Goal: Transaction & Acquisition: Purchase product/service

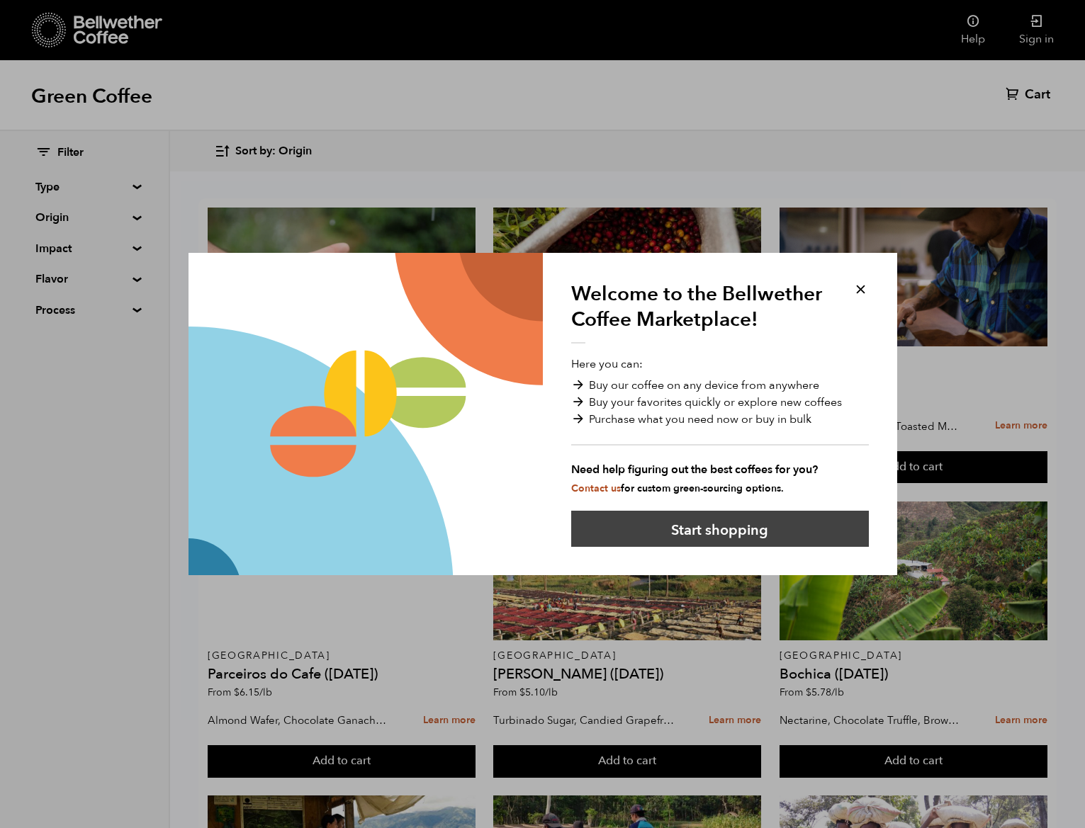
click at [797, 517] on button "Start shopping" at bounding box center [720, 529] width 298 height 36
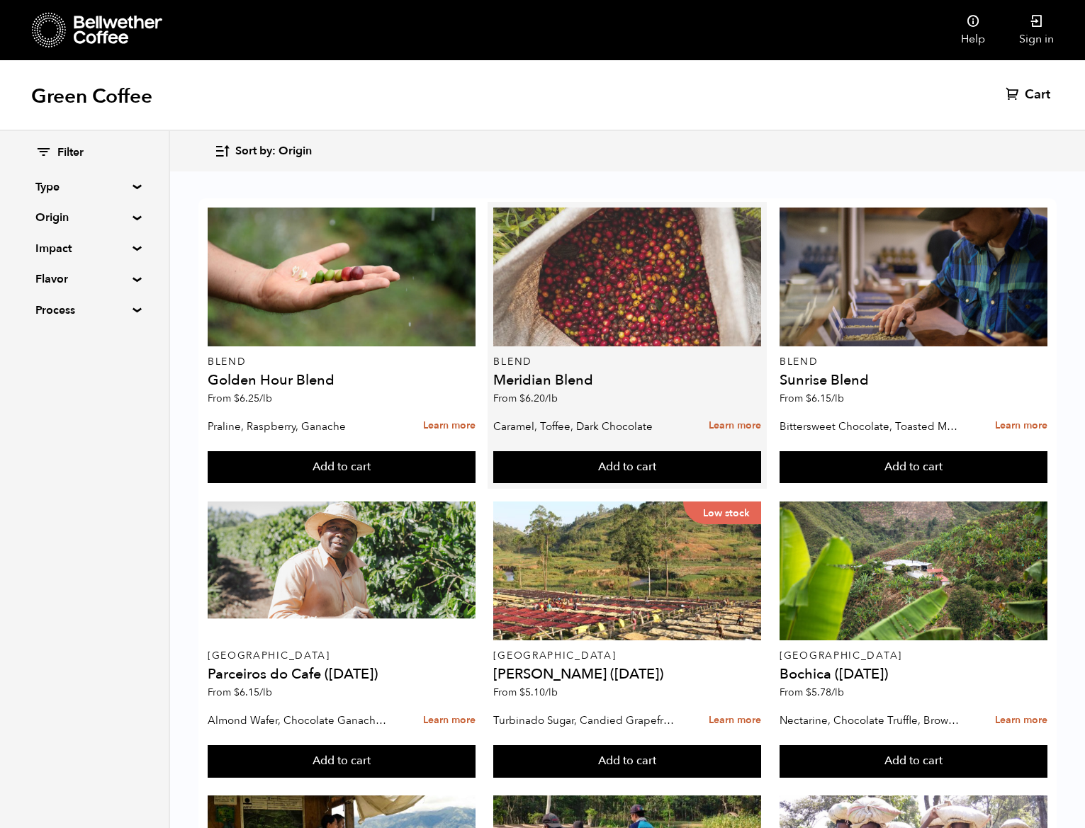
click at [596, 291] on div at bounding box center [627, 277] width 268 height 139
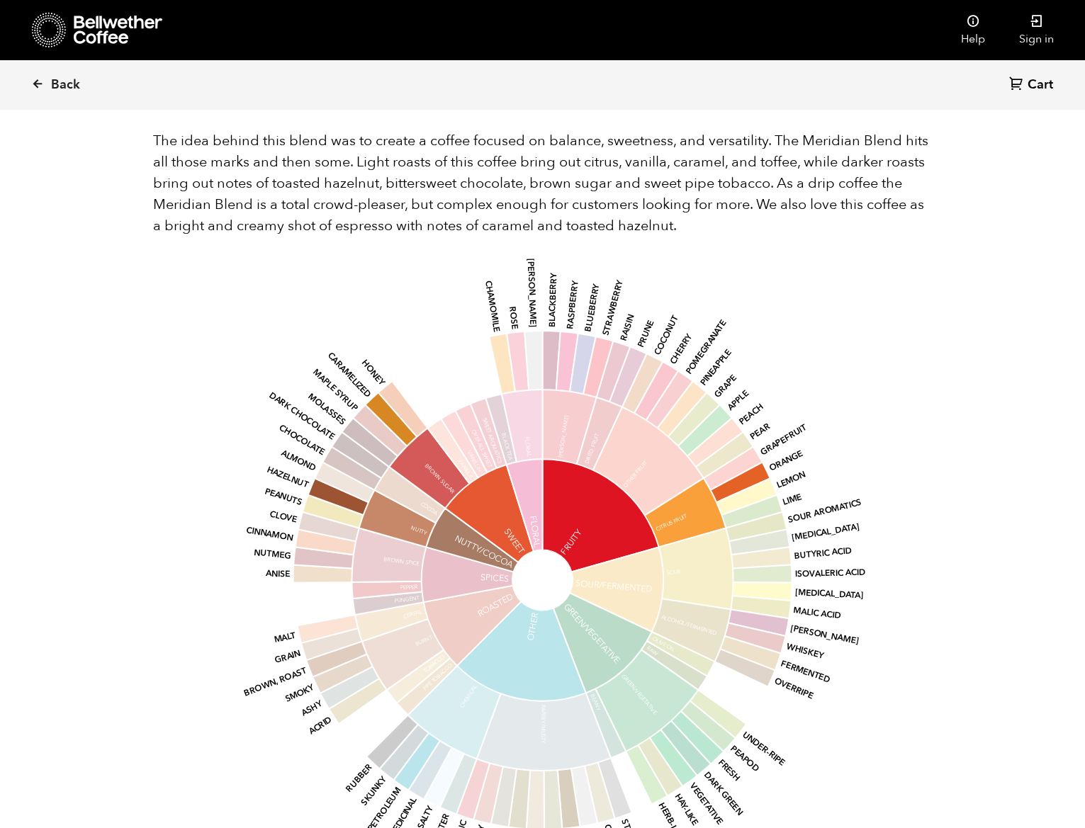
scroll to position [536, 0]
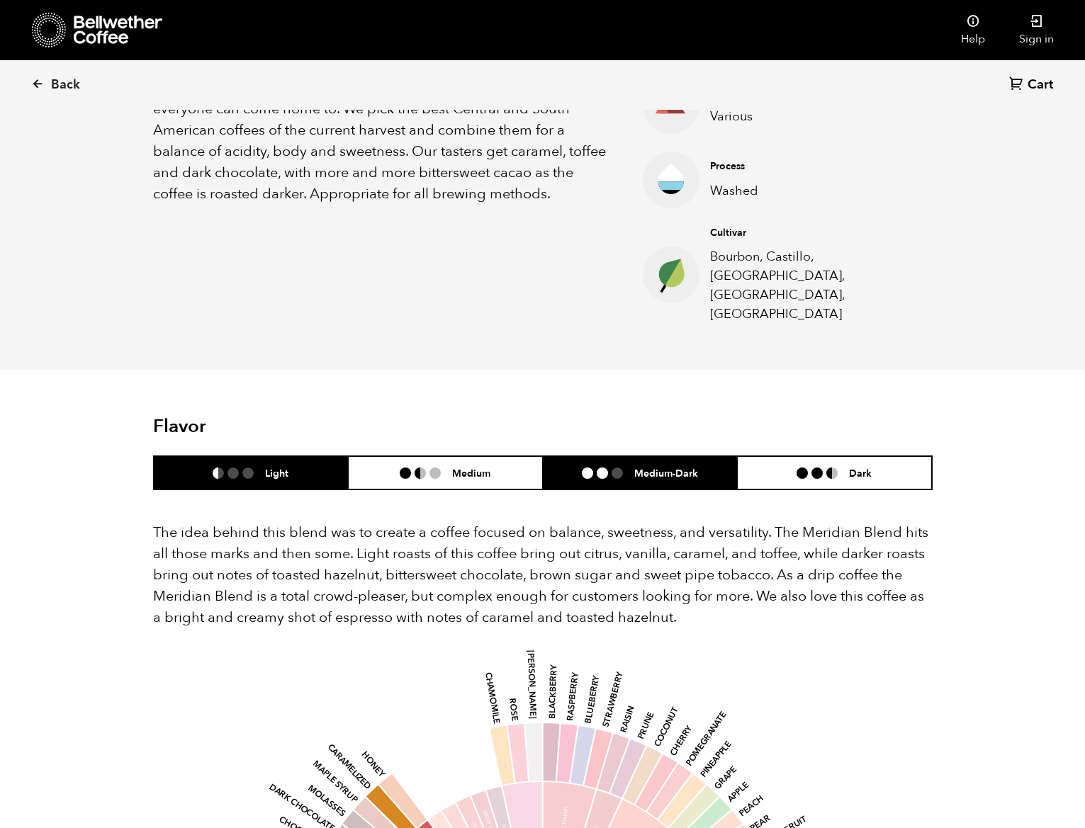
click at [626, 456] on li "Medium-Dark" at bounding box center [640, 472] width 195 height 33
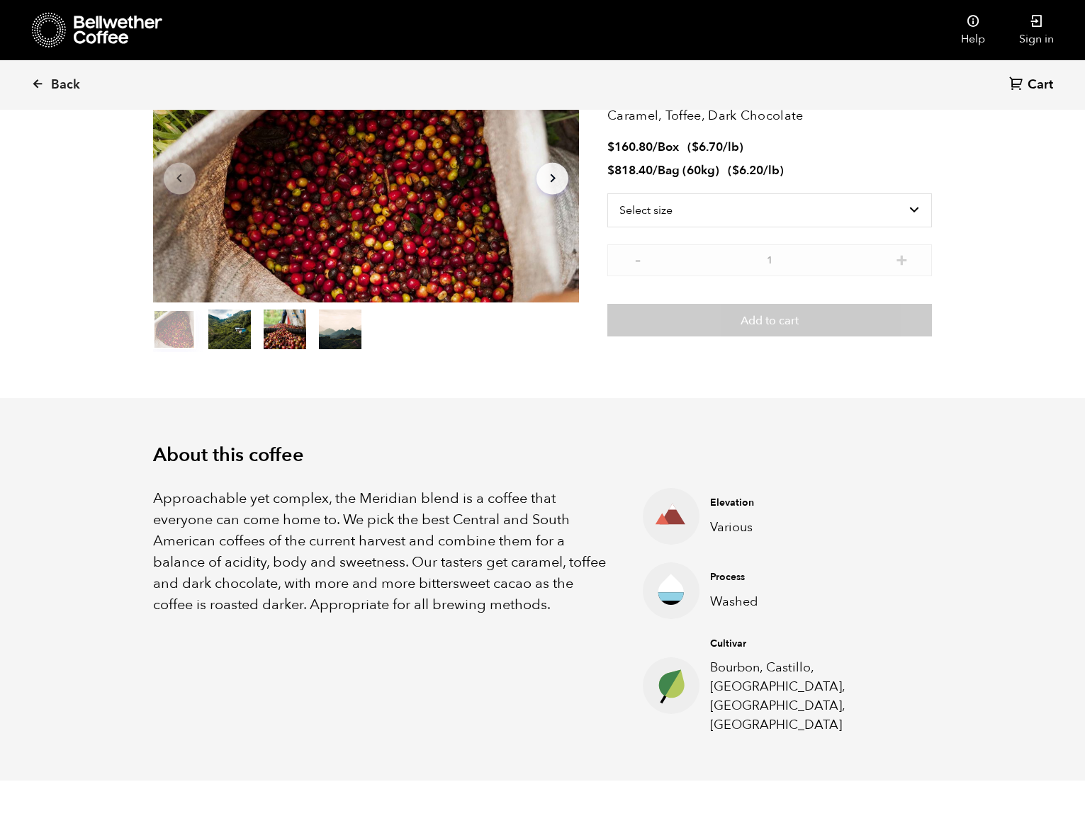
scroll to position [60, 0]
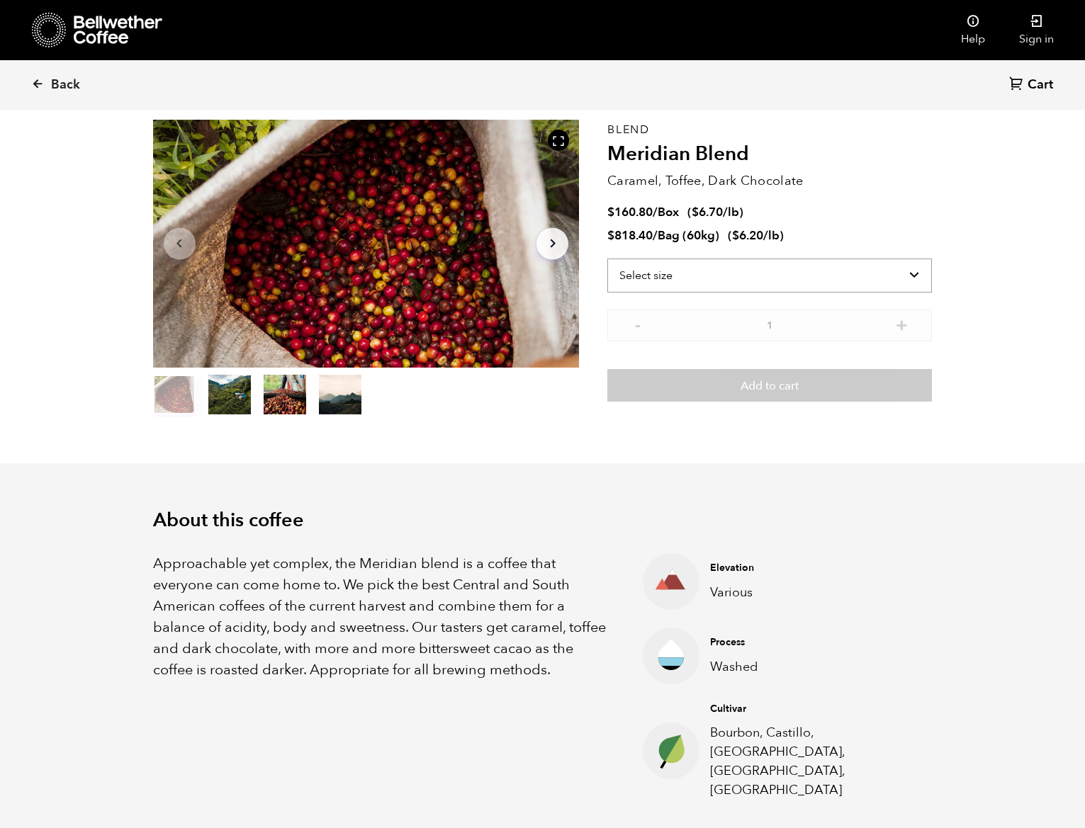
click at [695, 273] on select "Select size Bag (60kg) (132 lbs) Box (24 lbs)" at bounding box center [769, 276] width 325 height 34
click at [607, 259] on select "Select size Bag (60kg) (132 lbs) Box (24 lbs)" at bounding box center [769, 276] width 325 height 34
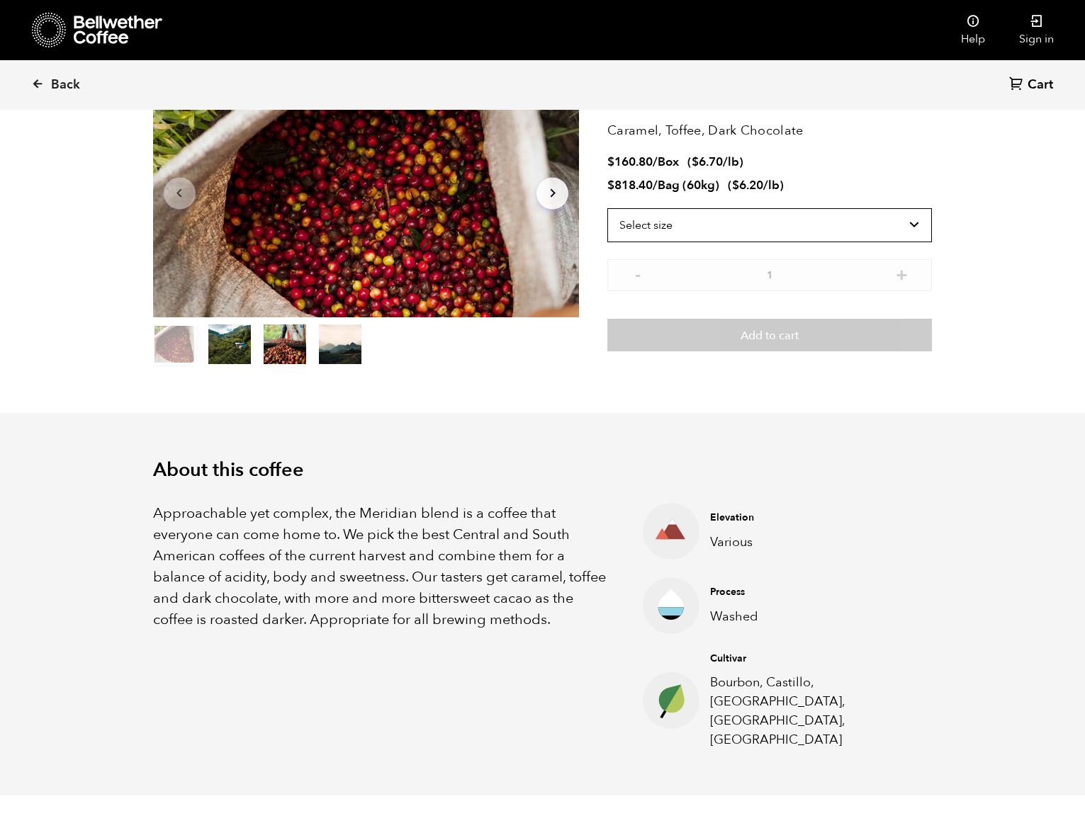
scroll to position [128, 0]
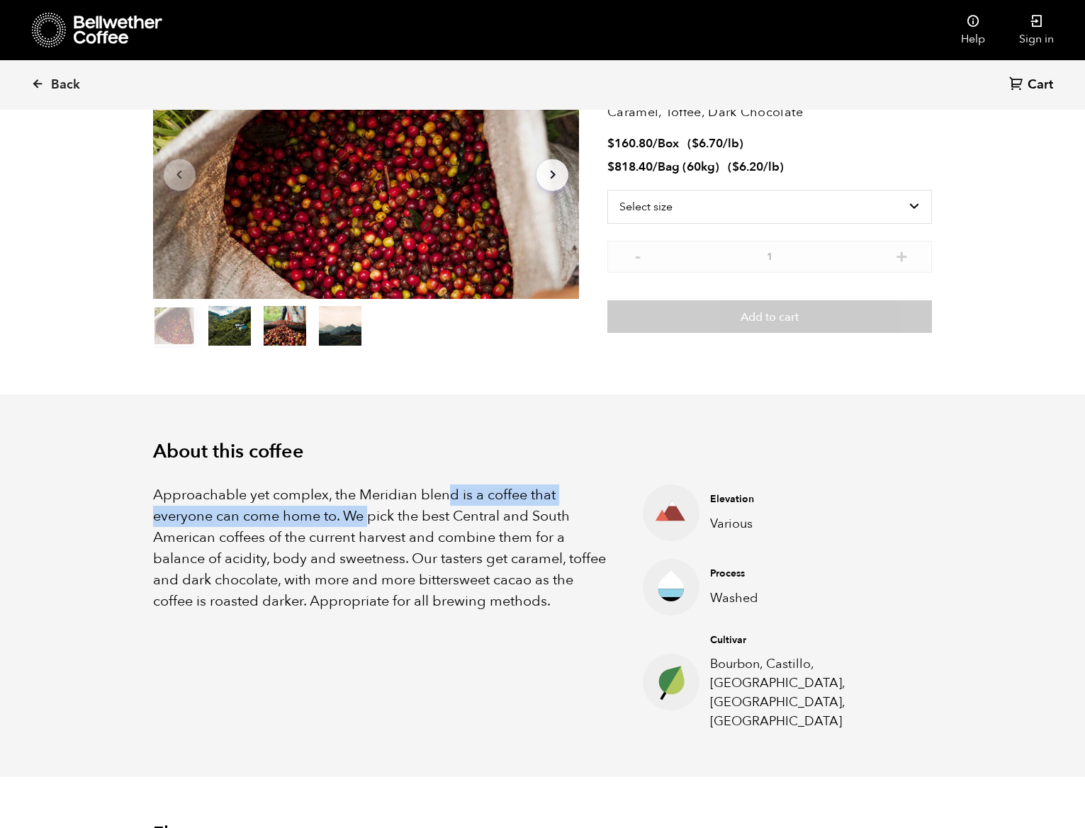
drag, startPoint x: 371, startPoint y: 510, endPoint x: 448, endPoint y: 502, distance: 76.9
click at [448, 502] on p "Approachable yet complex, the Meridian blend is a coffee that everyone can come…" at bounding box center [380, 549] width 455 height 128
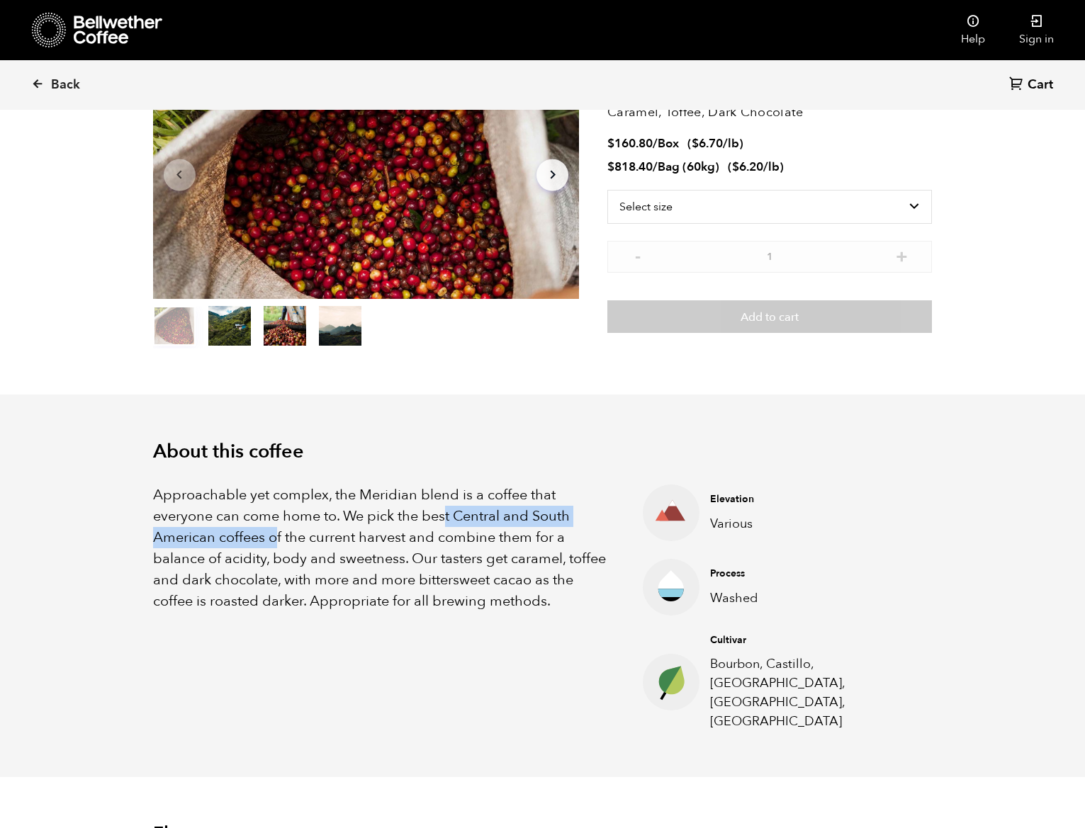
drag, startPoint x: 276, startPoint y: 539, endPoint x: 452, endPoint y: 518, distance: 177.7
click at [451, 518] on p "Approachable yet complex, the Meridian blend is a coffee that everyone can come…" at bounding box center [380, 549] width 455 height 128
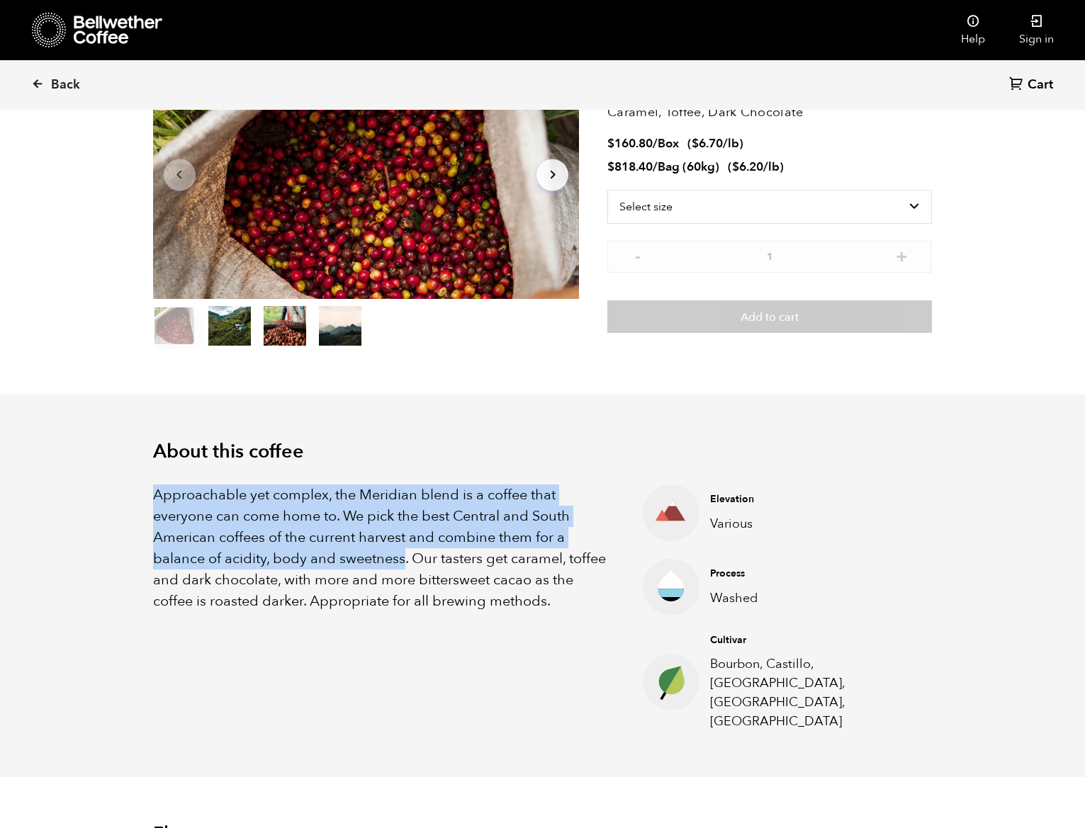
drag, startPoint x: 405, startPoint y: 563, endPoint x: 118, endPoint y: 476, distance: 300.8
click at [118, 475] on div "About this coffee Approachable yet complex, the Meridian blend is a coffee that…" at bounding box center [543, 586] width 850 height 383
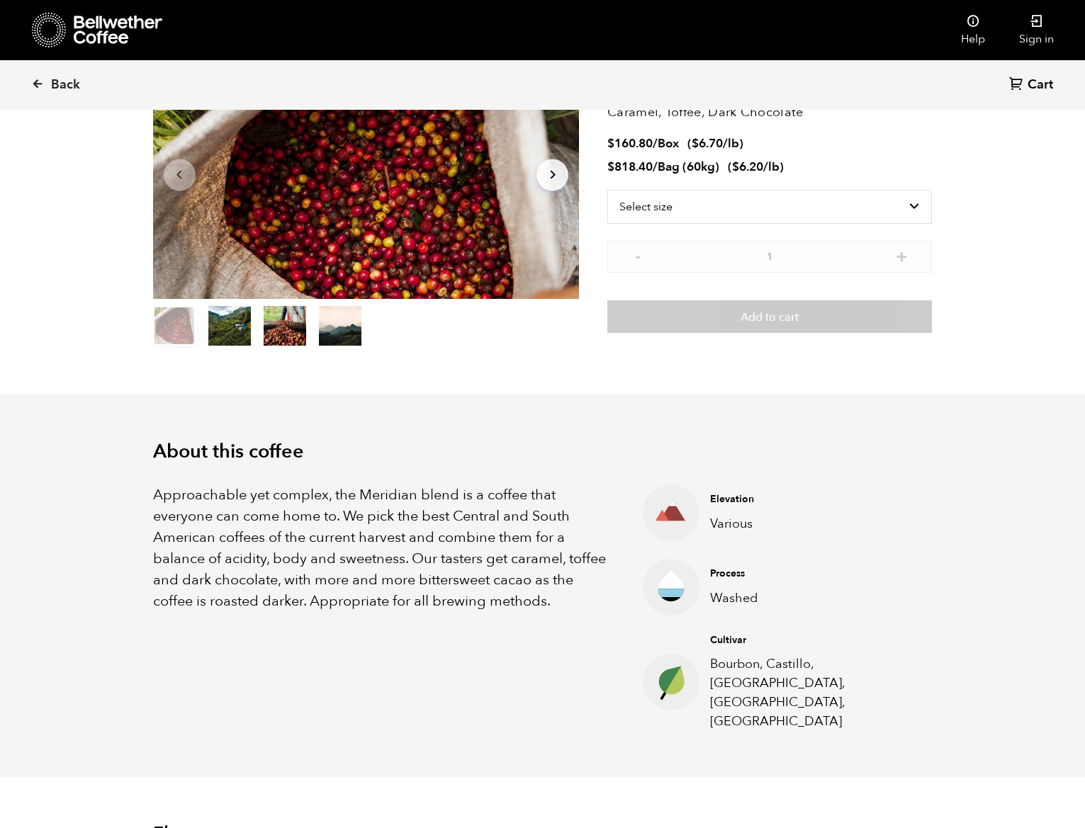
click at [731, 609] on li "Process Washed" at bounding box center [787, 587] width 289 height 57
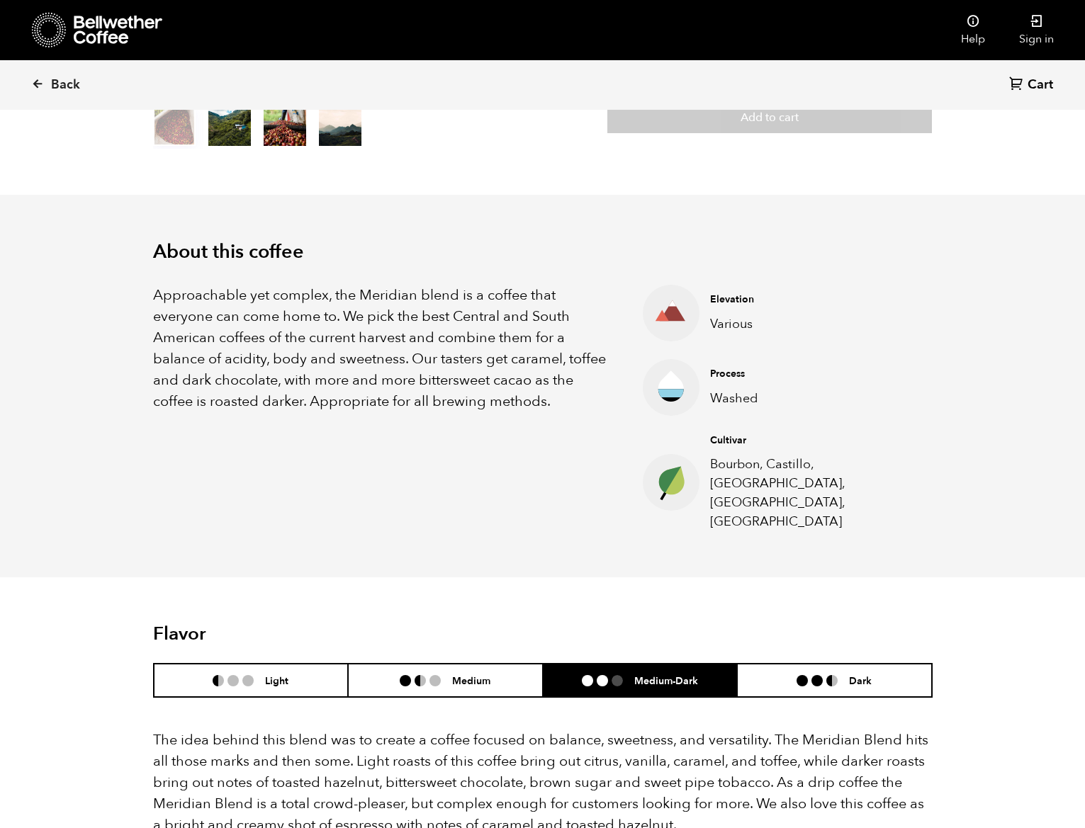
scroll to position [326, 0]
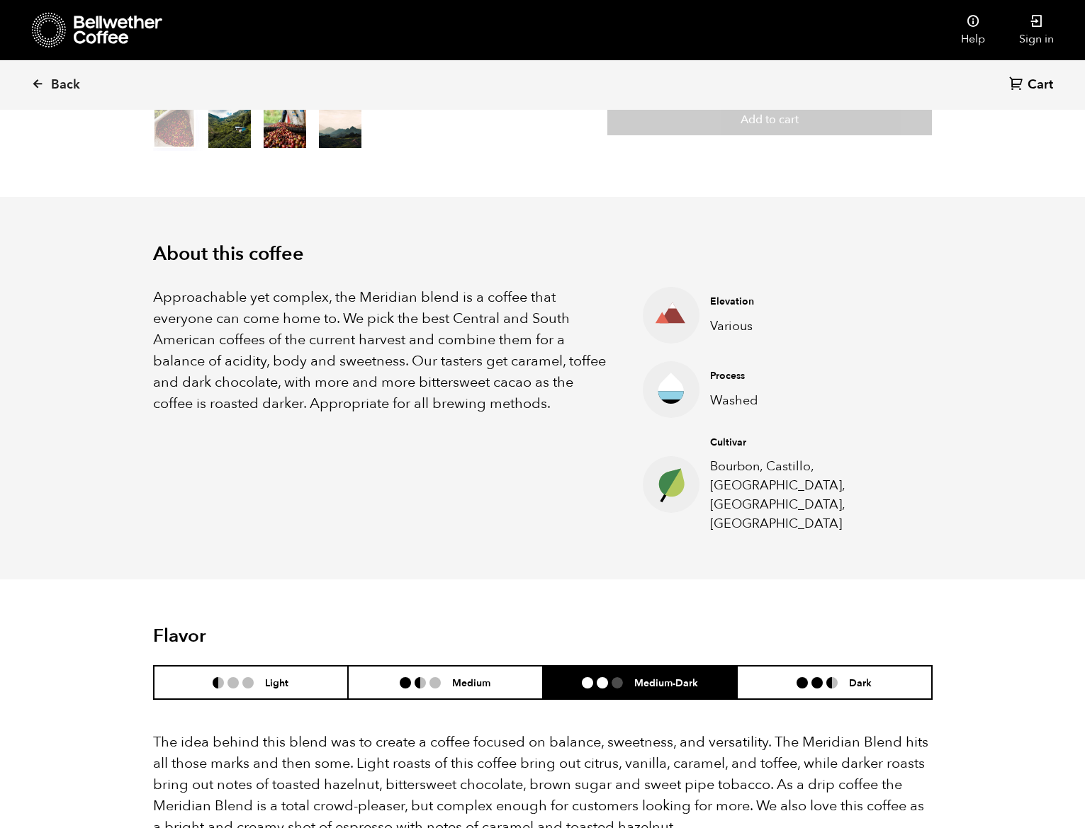
click at [760, 429] on ul "Elevation Various Process Washed Cultivar Bourbon, Castillo, Catuai, Caturra, C…" at bounding box center [769, 410] width 325 height 247
drag, startPoint x: 720, startPoint y: 475, endPoint x: 735, endPoint y: 456, distance: 23.7
click at [735, 456] on div "Cultivar Bourbon, Castillo, Catuai, Caturra, Colombia" at bounding box center [809, 485] width 221 height 98
click at [733, 460] on p "Bourbon, Castillo, Catuai, Caturra, Colombia" at bounding box center [810, 495] width 200 height 77
click at [713, 495] on div "About this coffee Approachable yet complex, the Meridian blend is a coffee that…" at bounding box center [543, 388] width 850 height 383
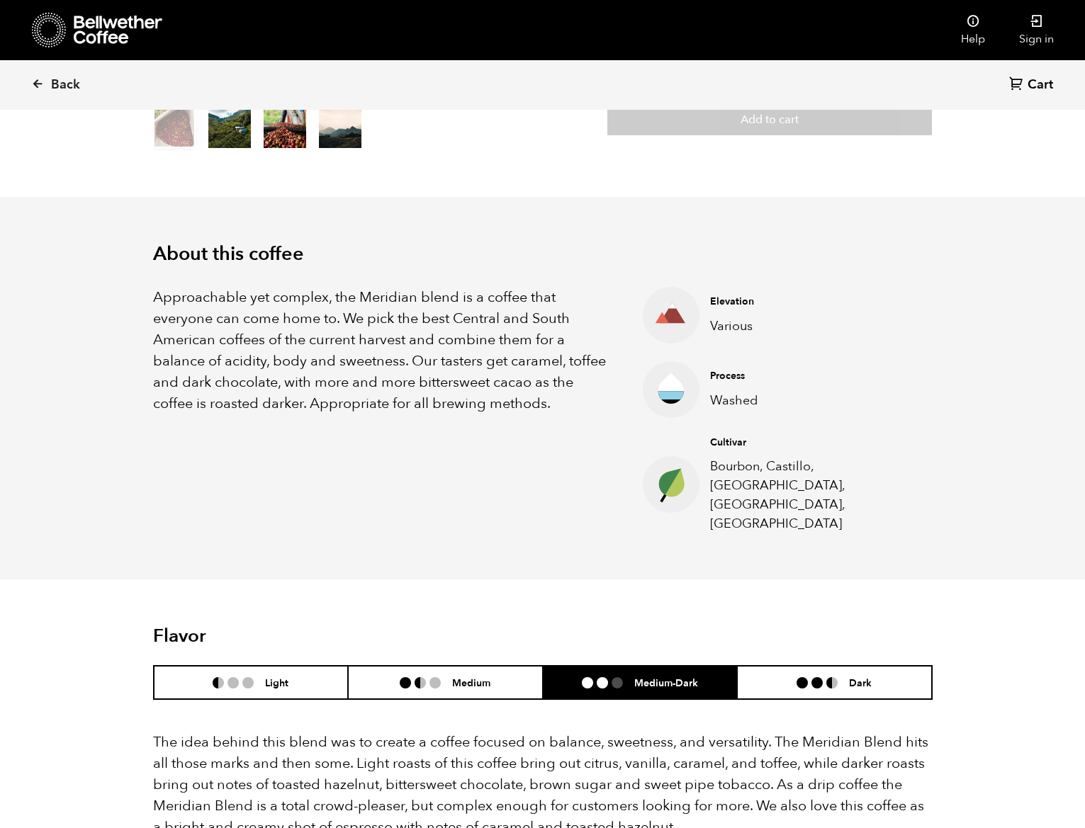
click at [727, 475] on p "Bourbon, Castillo, Catuai, Caturra, Colombia" at bounding box center [810, 495] width 200 height 77
click at [731, 472] on p "Bourbon, Castillo, Catuai, Caturra, Colombia" at bounding box center [810, 495] width 200 height 77
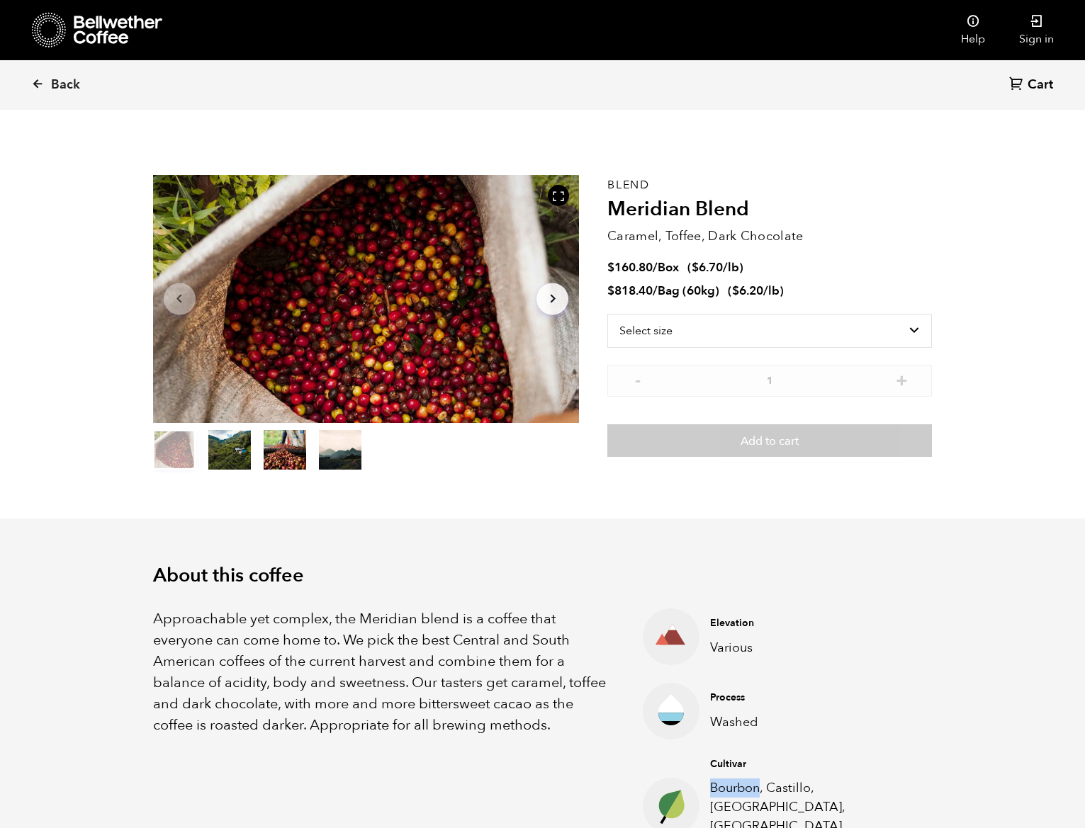
scroll to position [0, 0]
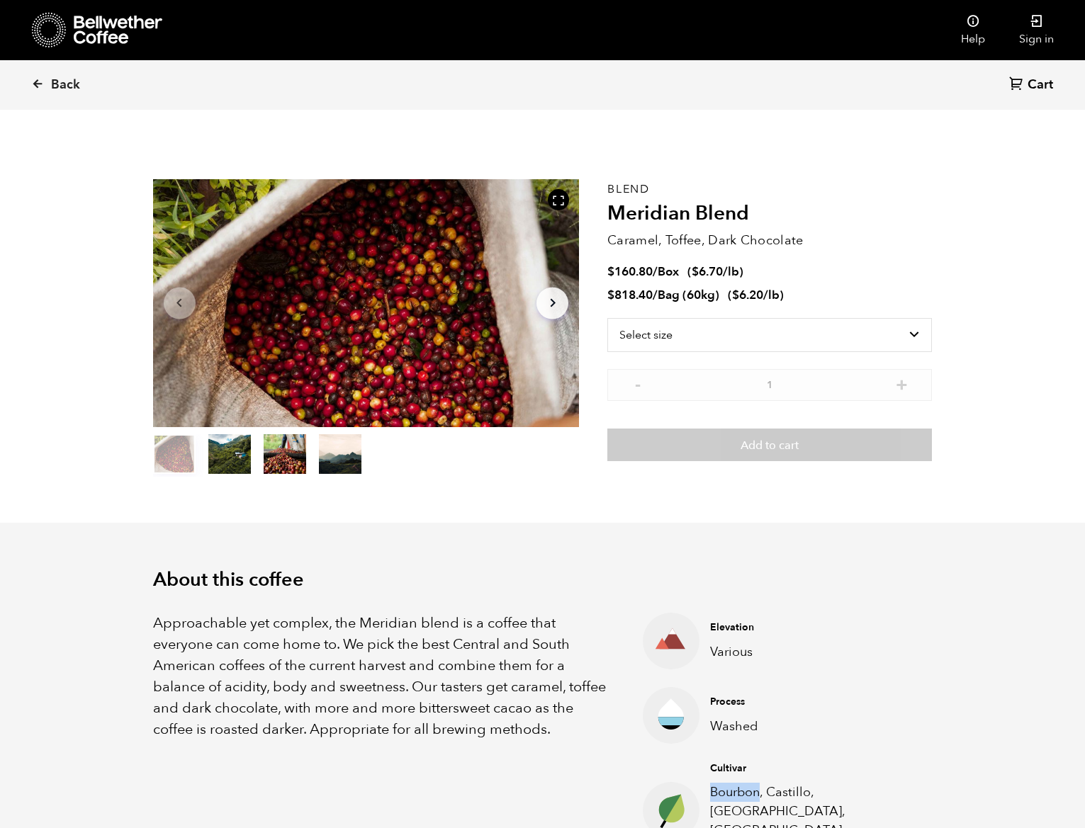
click at [1017, 82] on icon at bounding box center [1016, 83] width 15 height 15
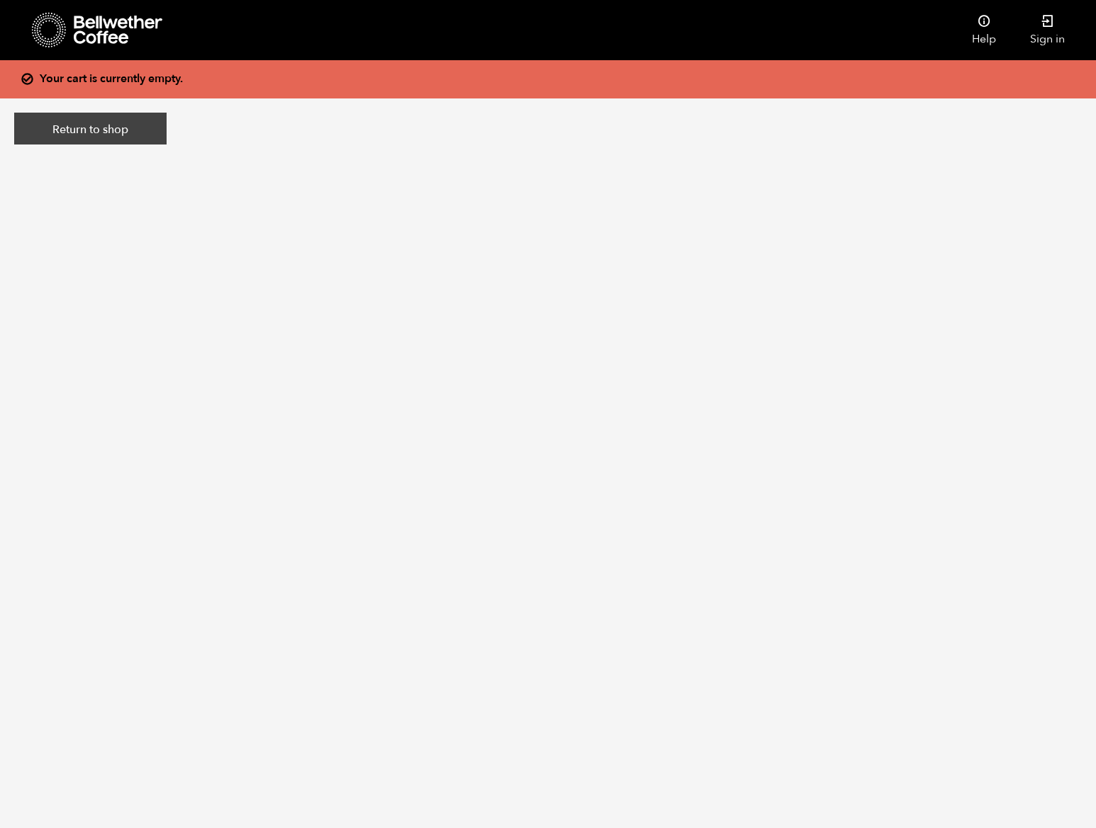
click at [155, 128] on link "Return to shop" at bounding box center [90, 129] width 152 height 33
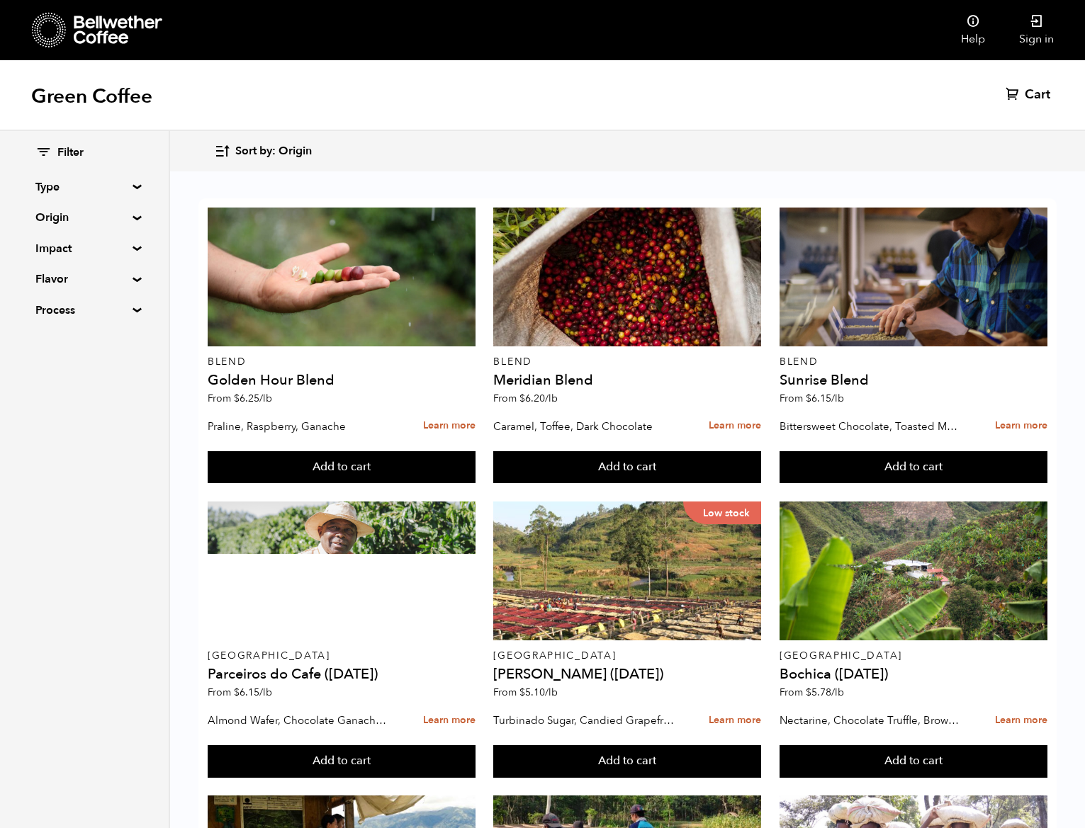
click at [1036, 97] on span "Cart" at bounding box center [1038, 94] width 26 height 17
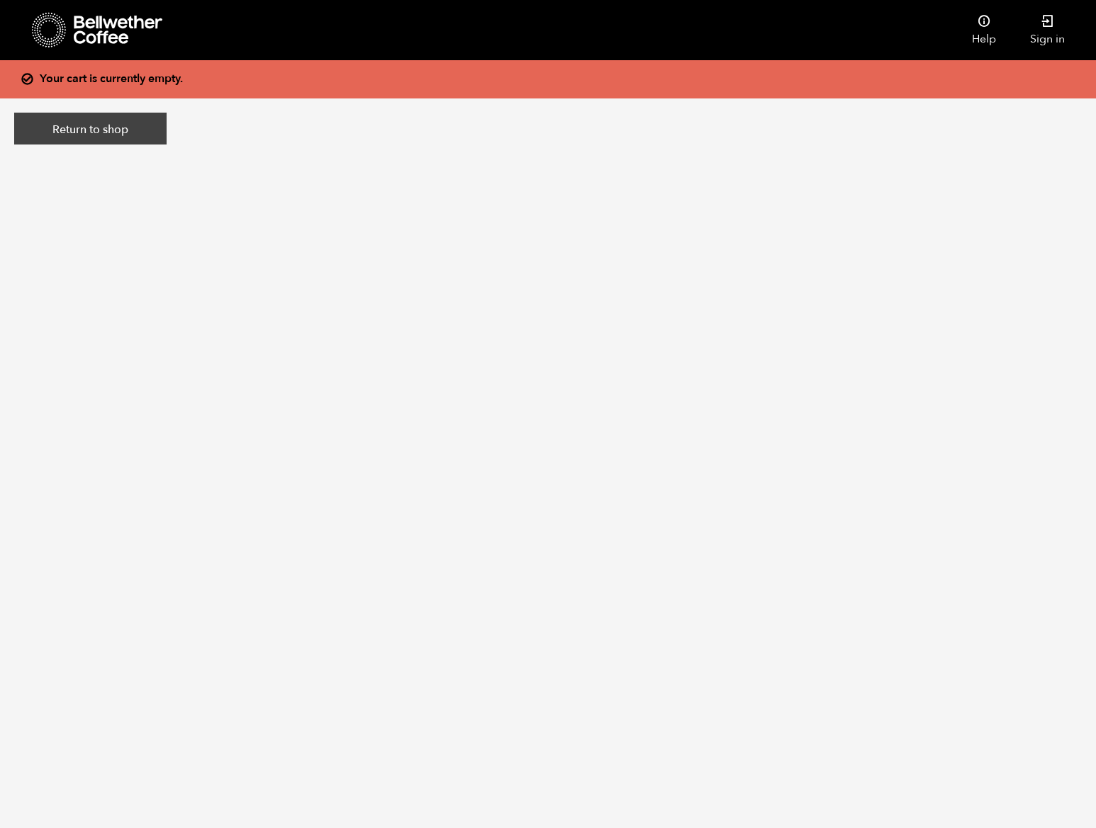
click at [88, 128] on link "Return to shop" at bounding box center [90, 129] width 152 height 33
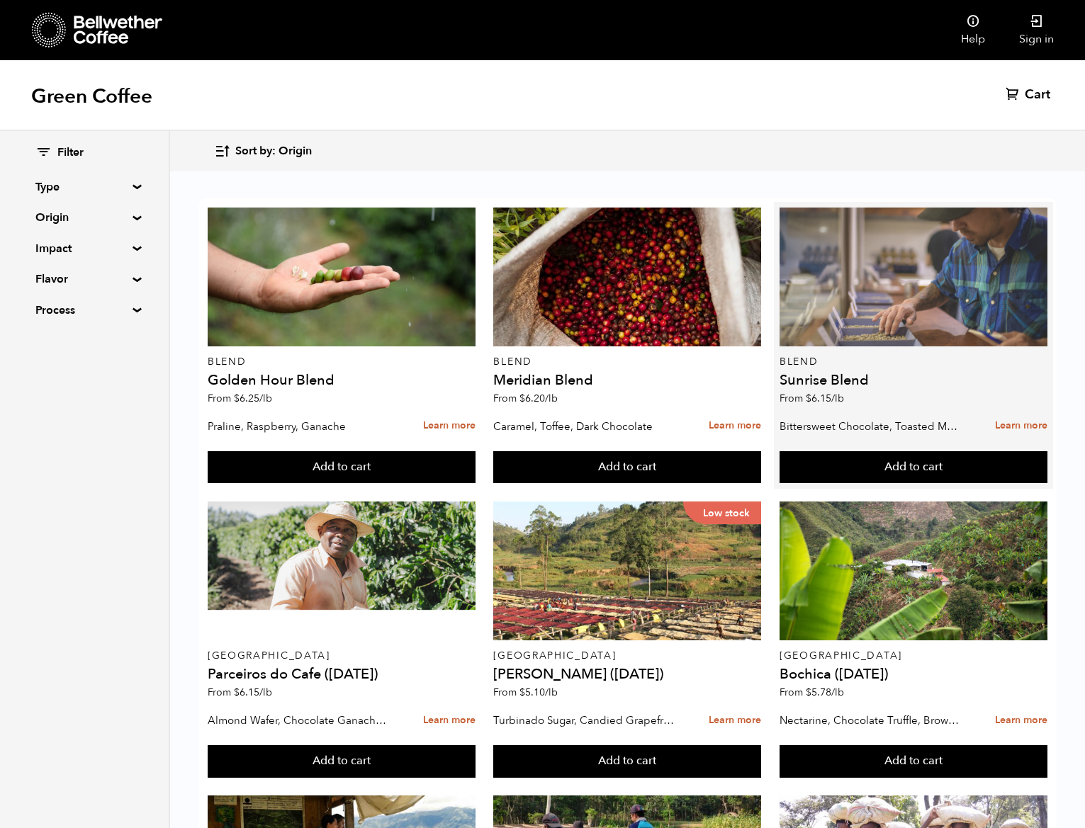
click at [841, 297] on div at bounding box center [914, 277] width 268 height 139
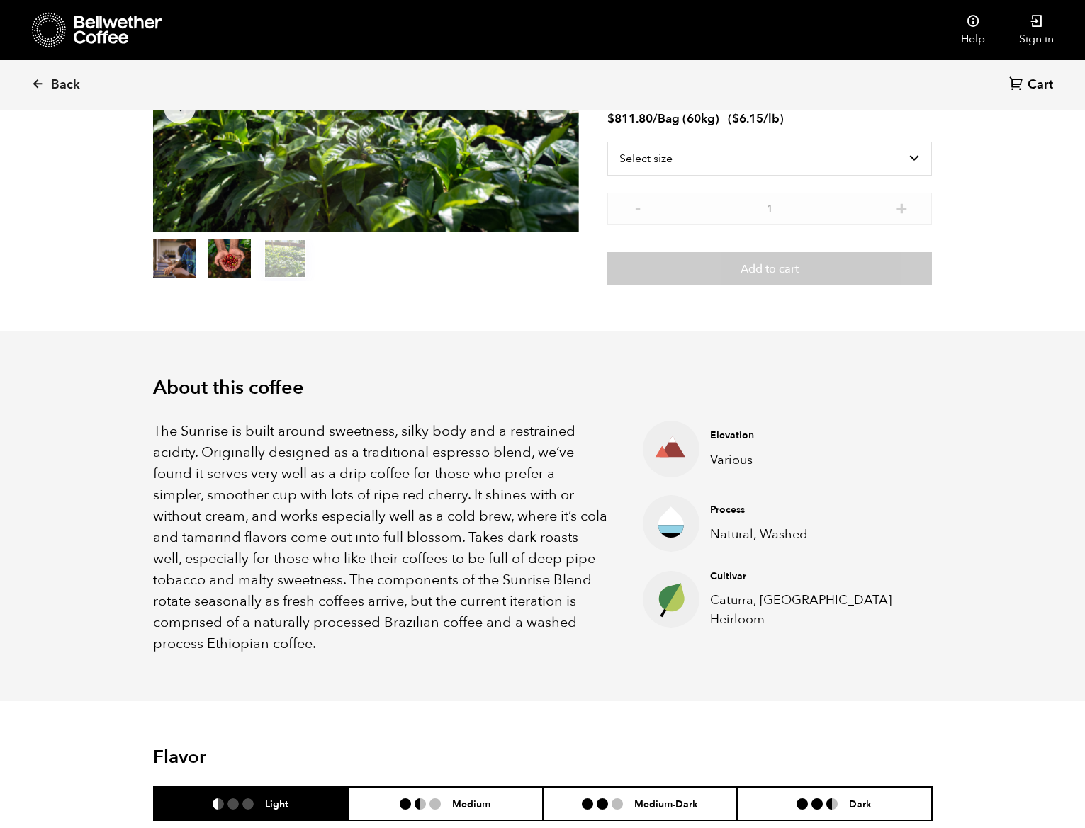
scroll to position [203, 0]
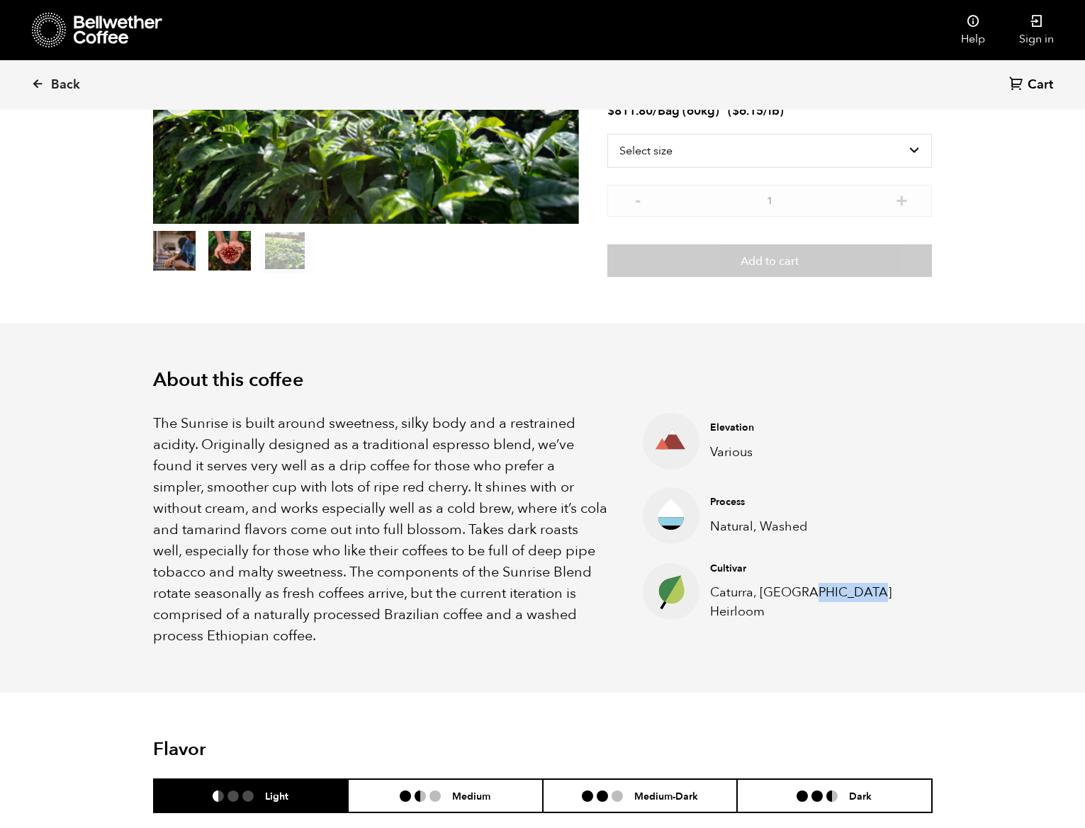
drag, startPoint x: 800, startPoint y: 588, endPoint x: 748, endPoint y: 614, distance: 58.3
click at [748, 614] on p "Caturra, [GEOGRAPHIC_DATA] Heirloom" at bounding box center [810, 602] width 200 height 38
click at [736, 593] on p "Caturra, [GEOGRAPHIC_DATA] Heirloom" at bounding box center [810, 602] width 200 height 38
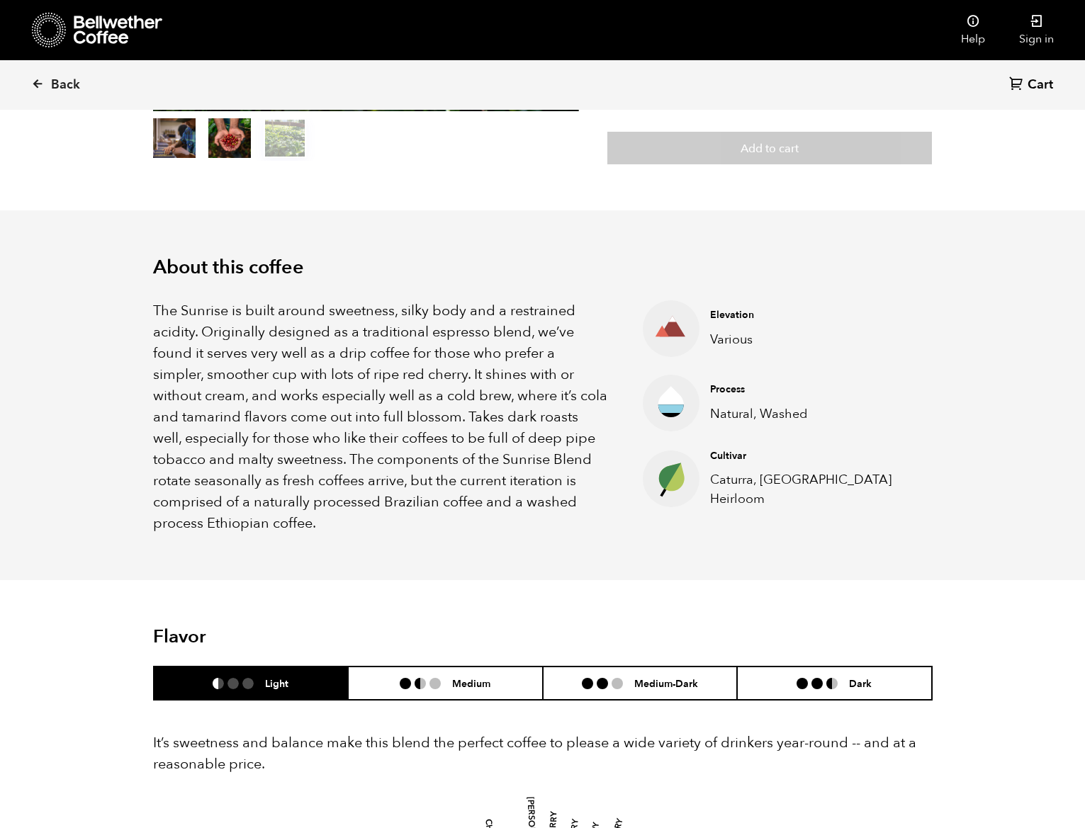
scroll to position [319, 0]
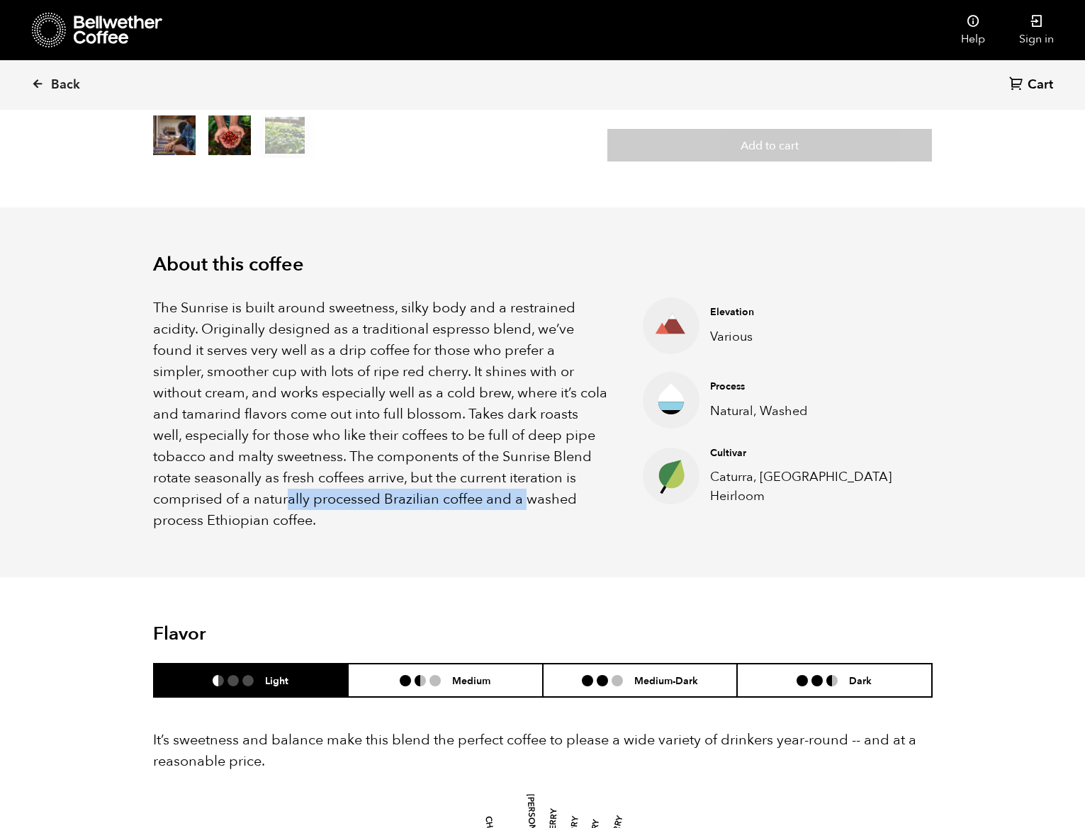
drag, startPoint x: 313, startPoint y: 490, endPoint x: 543, endPoint y: 499, distance: 230.5
click at [537, 497] on p "The Sunrise is built around sweetness, silky body and a restrained acidity. Ori…" at bounding box center [380, 415] width 455 height 234
drag, startPoint x: 259, startPoint y: 522, endPoint x: 194, endPoint y: 512, distance: 65.9
click at [194, 512] on p "The Sunrise is built around sweetness, silky body and a restrained acidity. Ori…" at bounding box center [380, 415] width 455 height 234
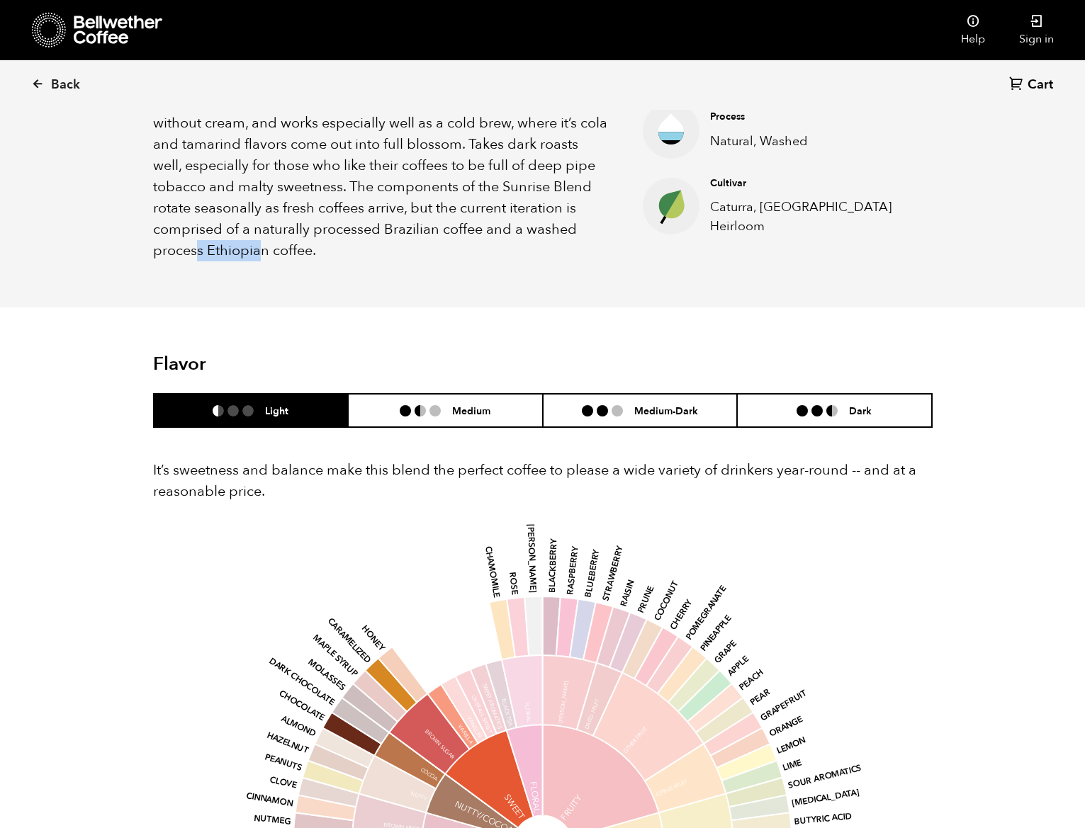
scroll to position [670, 0]
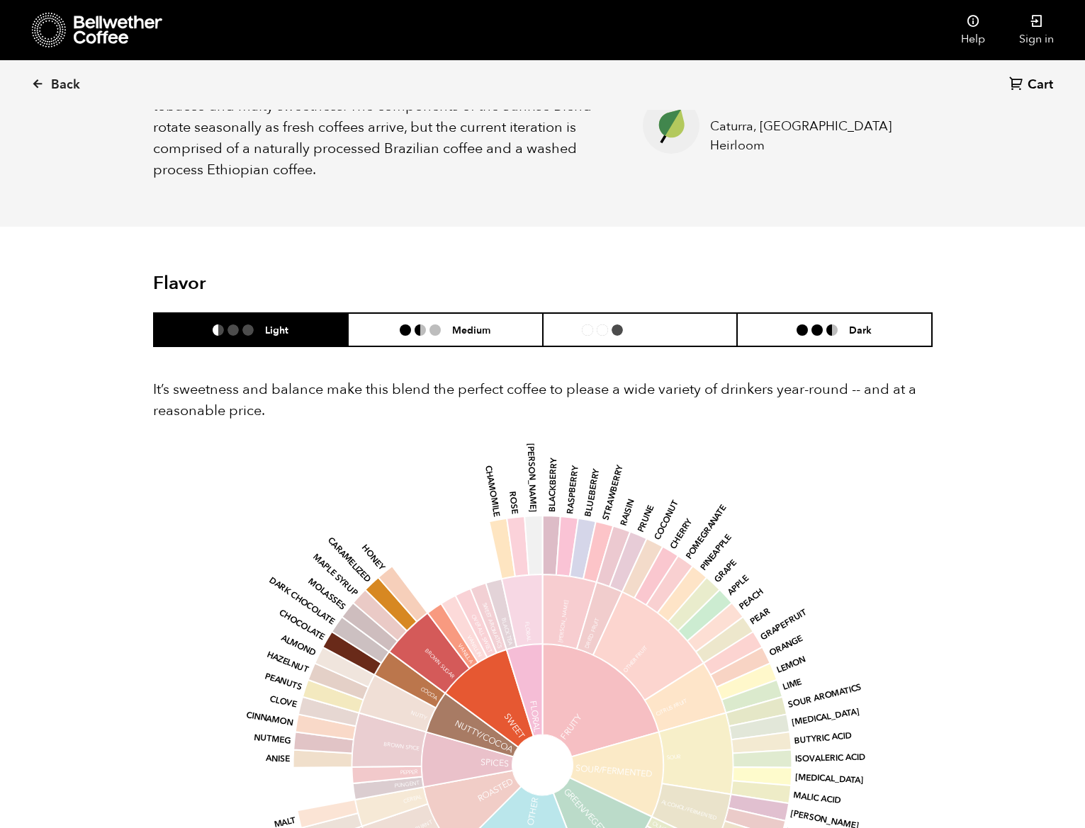
click at [660, 313] on ul "Light Medium Medium-Dark Dark" at bounding box center [543, 330] width 780 height 35
click at [660, 315] on li "Medium-Dark" at bounding box center [640, 329] width 195 height 33
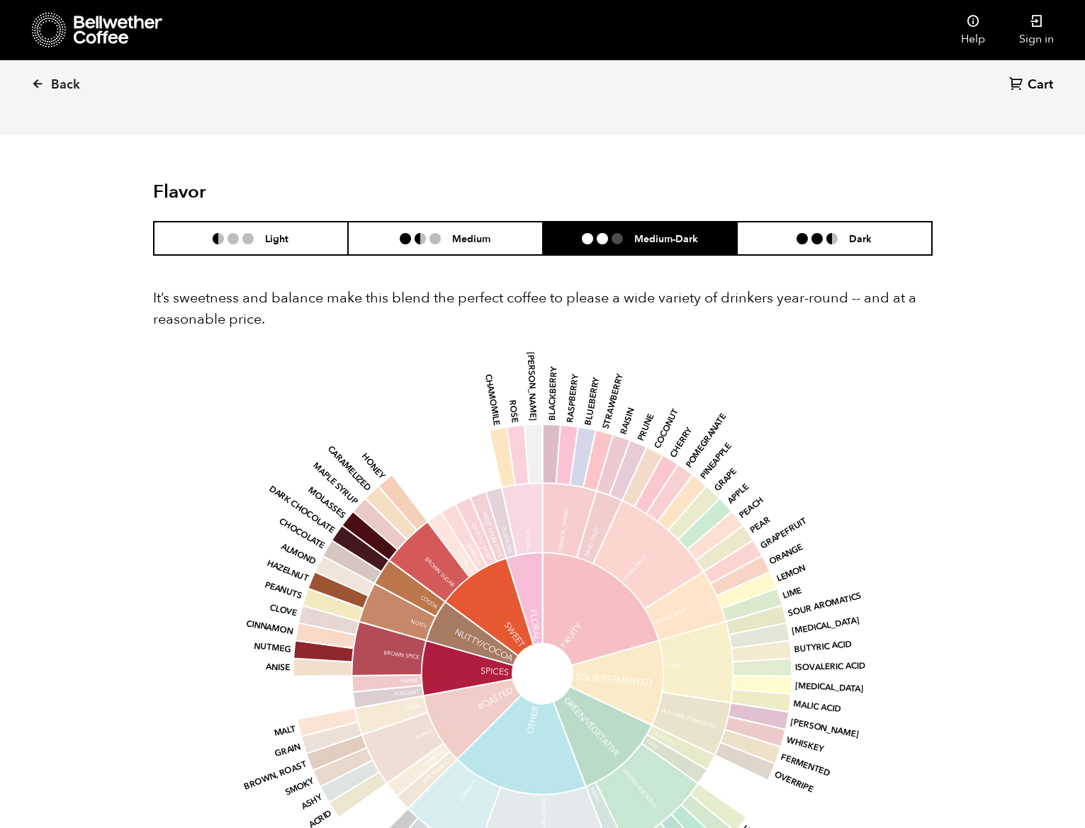
scroll to position [833, 0]
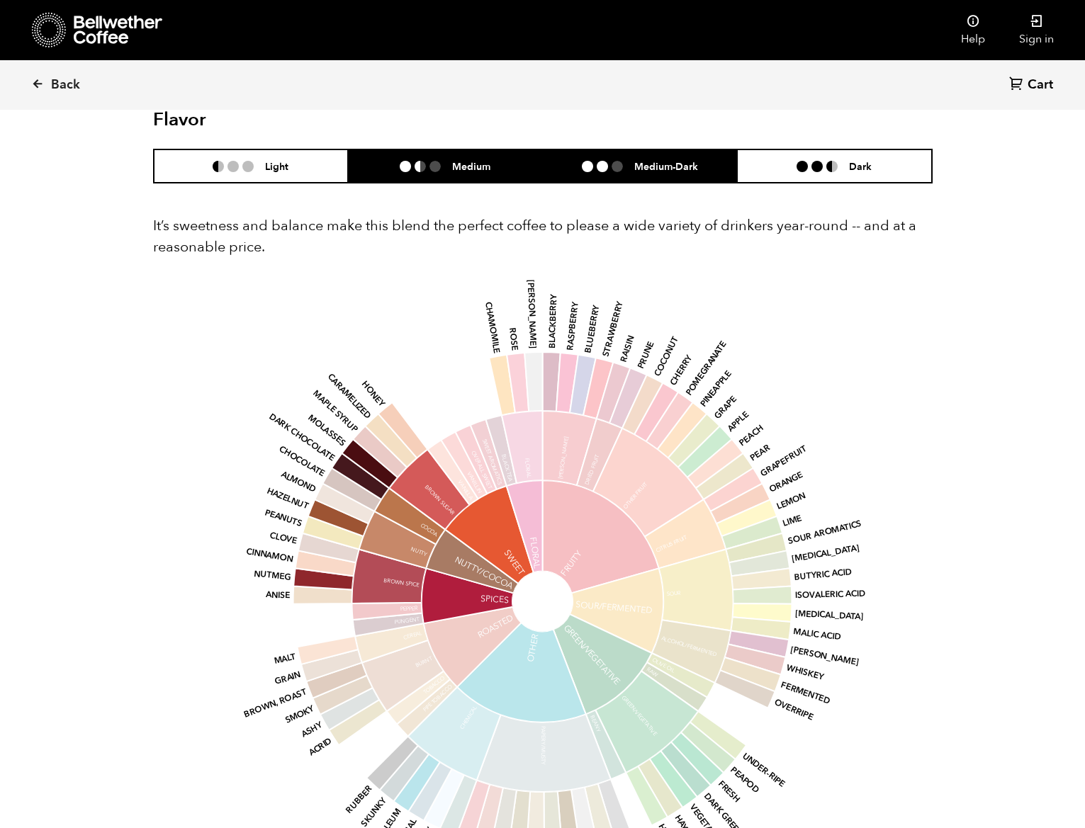
click at [489, 172] on h6 "Medium" at bounding box center [471, 166] width 38 height 12
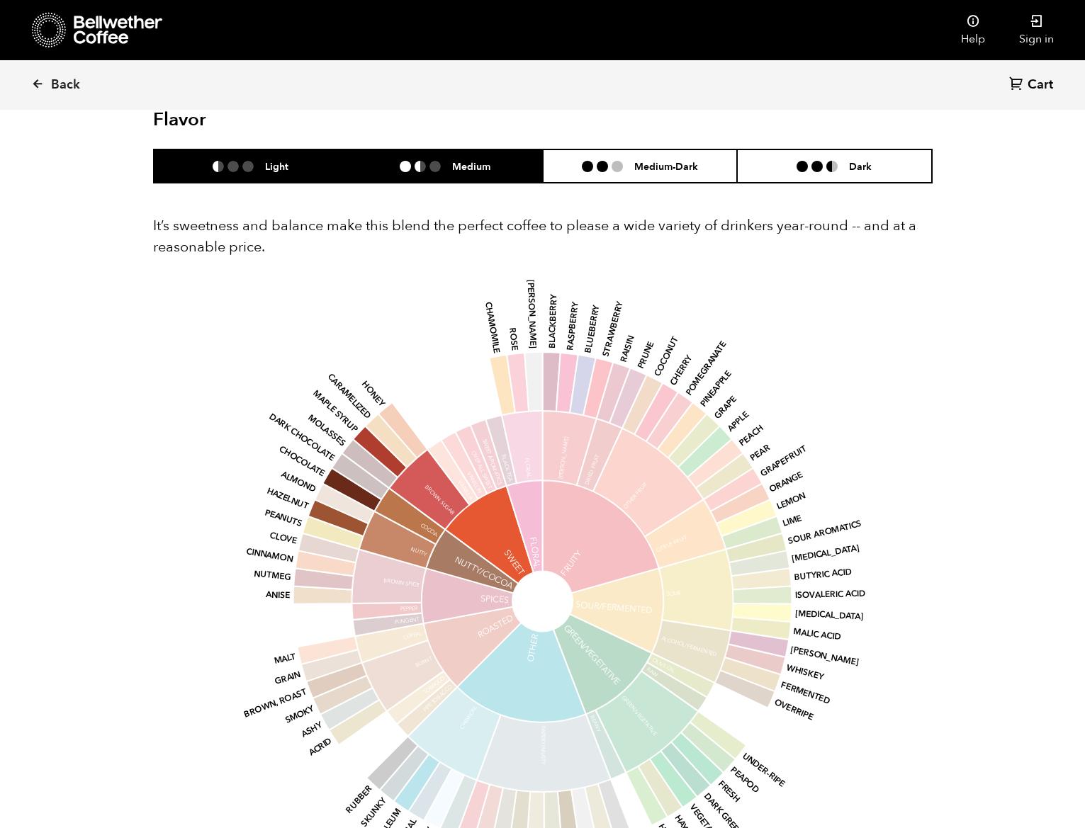
click at [314, 162] on li "Light" at bounding box center [251, 166] width 195 height 33
click at [426, 165] on ul at bounding box center [426, 166] width 52 height 11
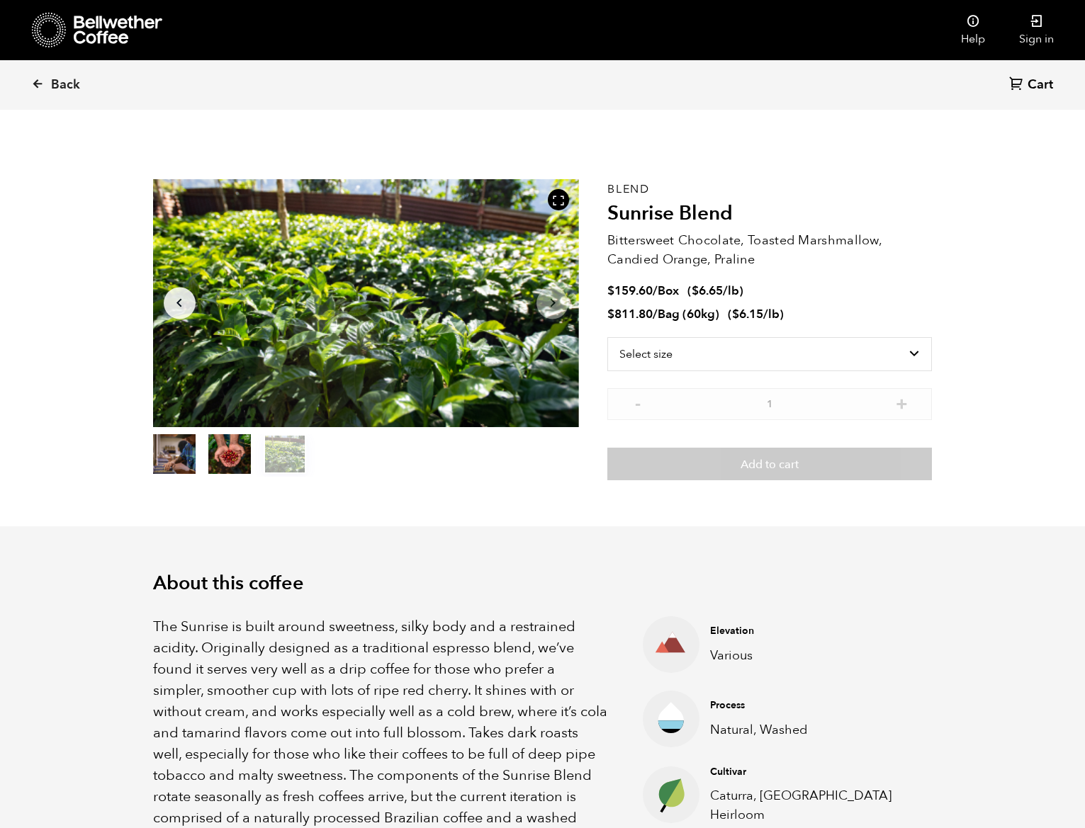
scroll to position [0, 0]
